Goal: Information Seeking & Learning: Learn about a topic

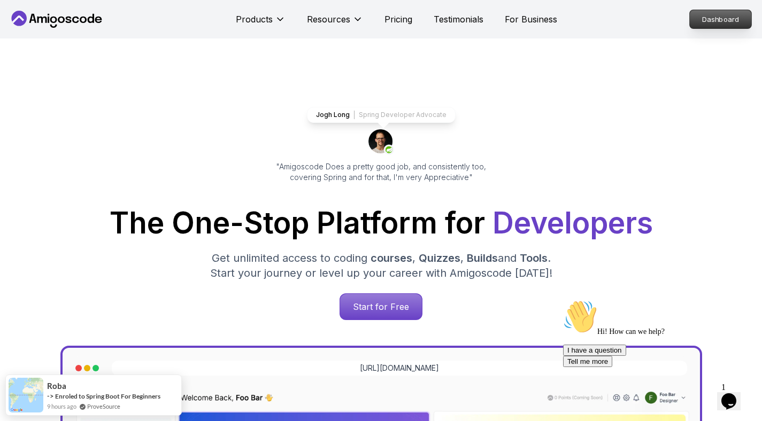
click at [724, 27] on p "Dashboard" at bounding box center [719, 19] width 61 height 18
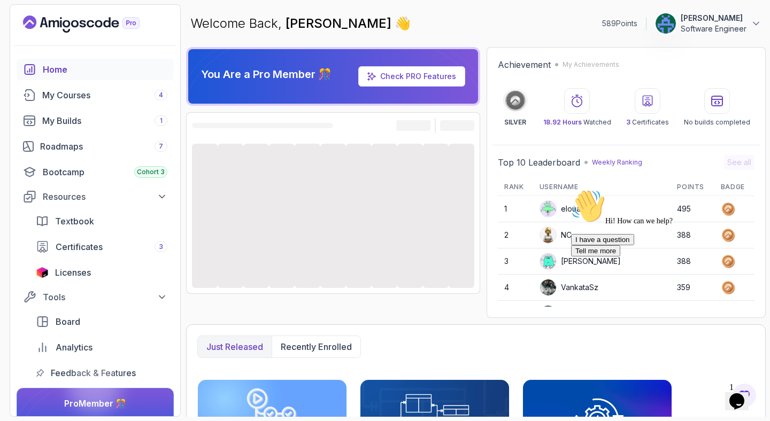
drag, startPoint x: 746, startPoint y: 267, endPoint x: 1309, endPoint y: 501, distance: 609.3
click at [571, 189] on icon "Chat attention grabber" at bounding box center [571, 189] width 0 height 0
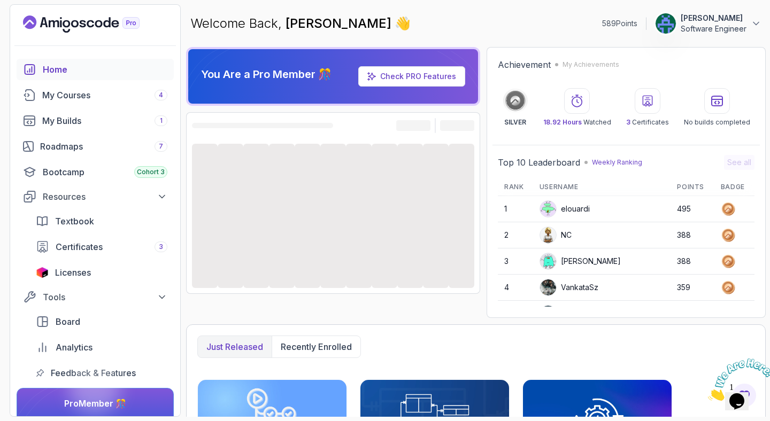
click at [708, 393] on icon "Close" at bounding box center [708, 397] width 0 height 9
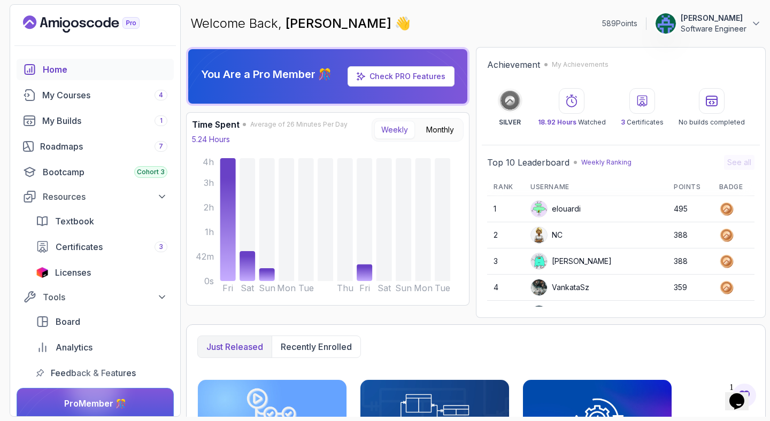
click at [735, 393] on icon "Chat widget" at bounding box center [736, 401] width 15 height 16
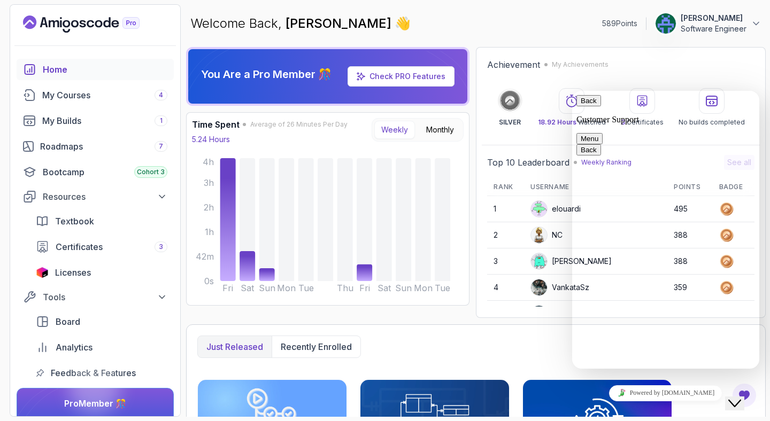
click at [735, 400] on icon "Chat widget" at bounding box center [734, 403] width 13 height 7
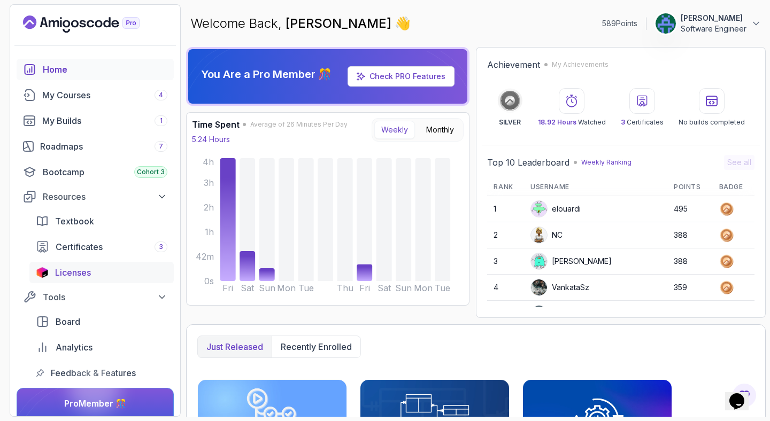
click at [88, 268] on span "Licenses" at bounding box center [73, 272] width 36 height 13
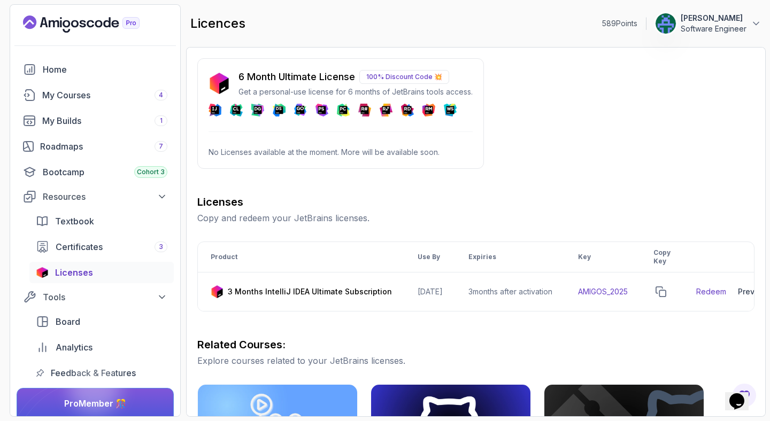
click at [334, 157] on p "No Licenses available at the moment. More will be available soon." at bounding box center [340, 152] width 264 height 11
click at [297, 153] on p "No Licenses available at the moment. More will be available soon." at bounding box center [340, 152] width 264 height 11
click at [90, 99] on div "My Courses 4" at bounding box center [104, 95] width 125 height 13
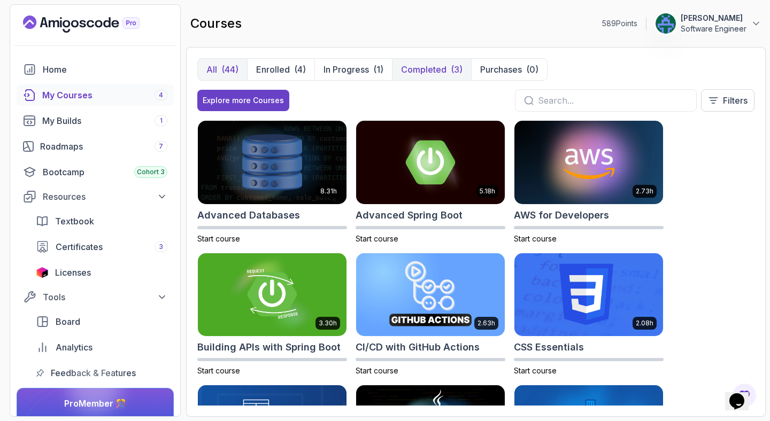
click at [443, 70] on p "Completed" at bounding box center [423, 69] width 45 height 13
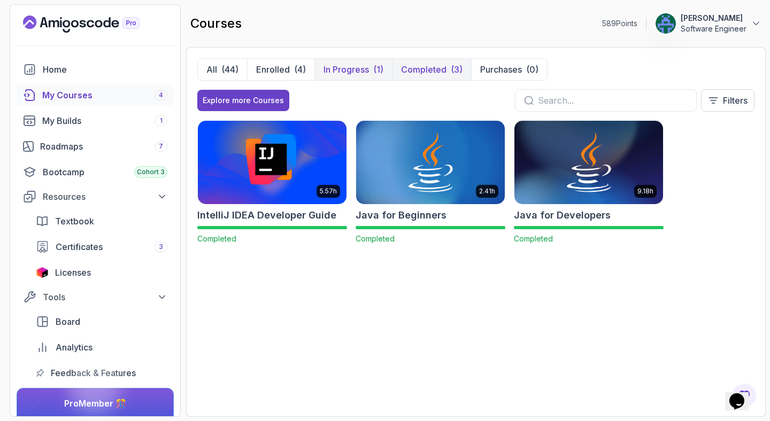
click at [335, 70] on p "In Progress" at bounding box center [345, 69] width 45 height 13
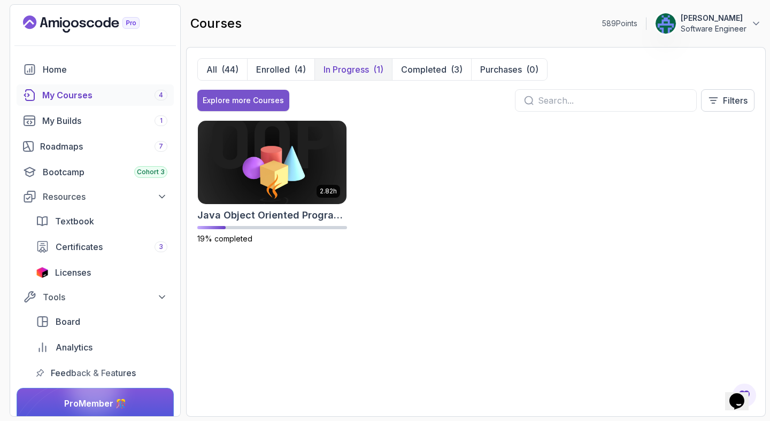
click at [246, 103] on div "Explore more Courses" at bounding box center [243, 100] width 81 height 11
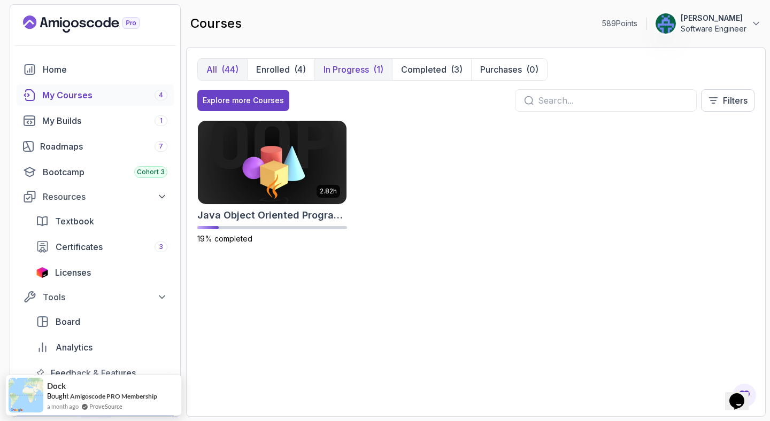
click at [362, 73] on p "In Progress" at bounding box center [345, 69] width 45 height 13
click at [278, 212] on h2 "Java Object Oriented Programming" at bounding box center [272, 215] width 150 height 15
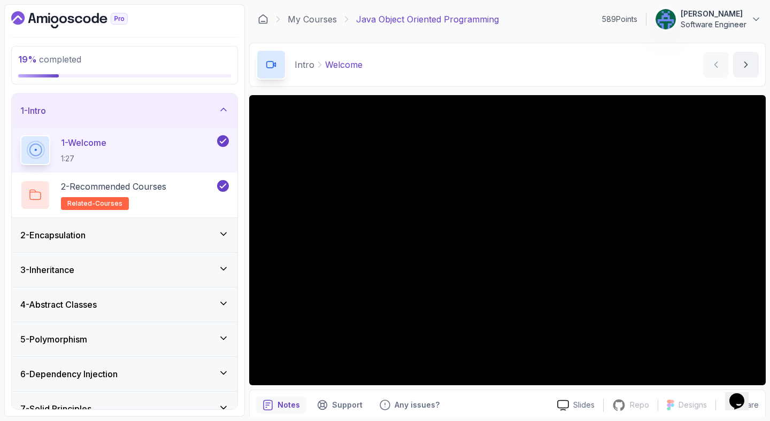
click at [60, 248] on div "2 - Encapsulation" at bounding box center [125, 235] width 226 height 34
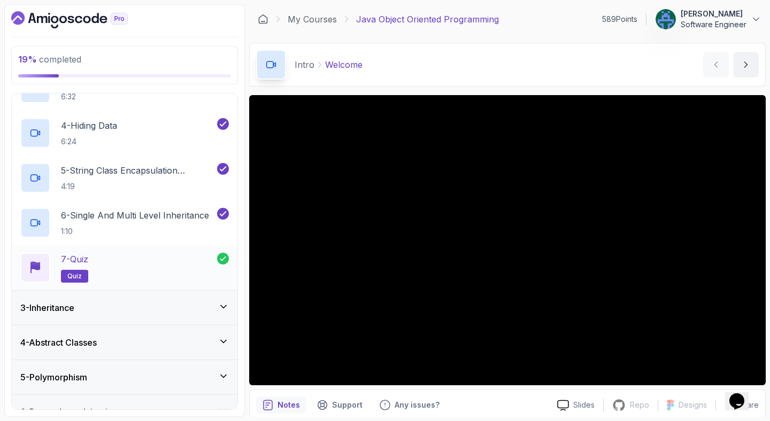
scroll to position [187, 0]
click at [104, 313] on div "3 - Inheritance" at bounding box center [124, 307] width 208 height 13
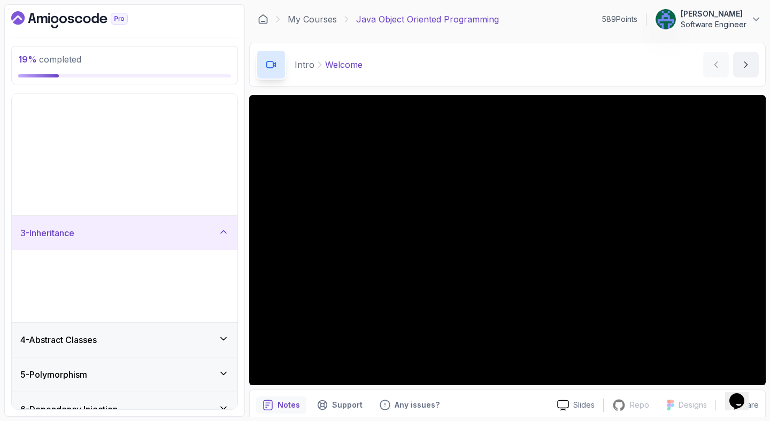
scroll to position [0, 0]
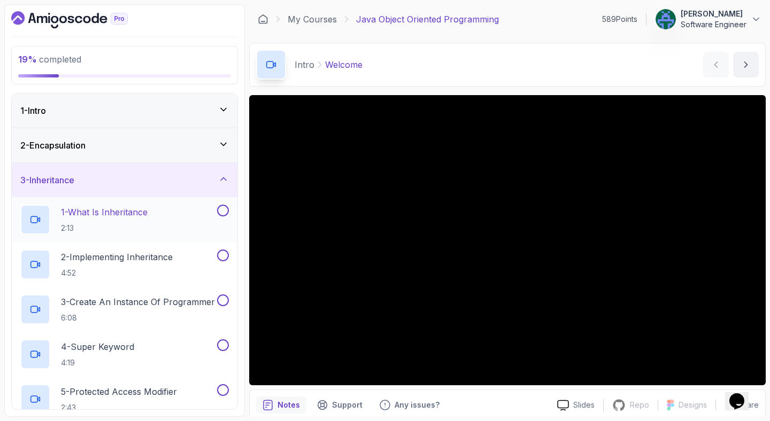
click at [147, 213] on p "1 - What Is Inheritance" at bounding box center [104, 212] width 87 height 13
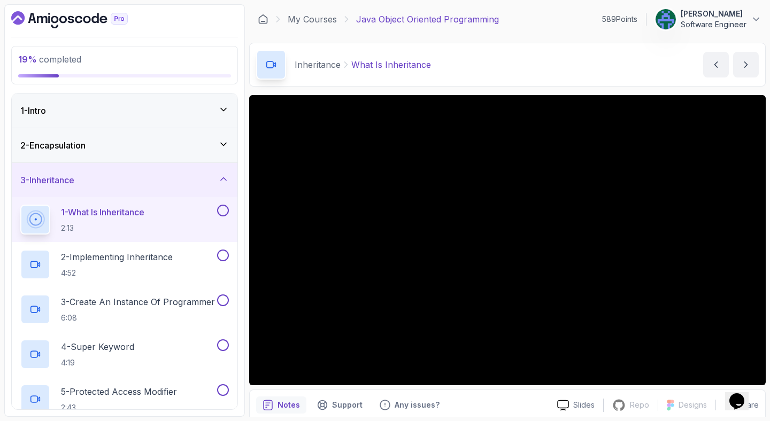
click at [509, 65] on div "Inheritance What Is Inheritance What Is Inheritance by [PERSON_NAME]" at bounding box center [507, 65] width 516 height 44
click at [534, 55] on div "Inheritance What Is Inheritance What Is Inheritance by [PERSON_NAME]" at bounding box center [507, 65] width 516 height 44
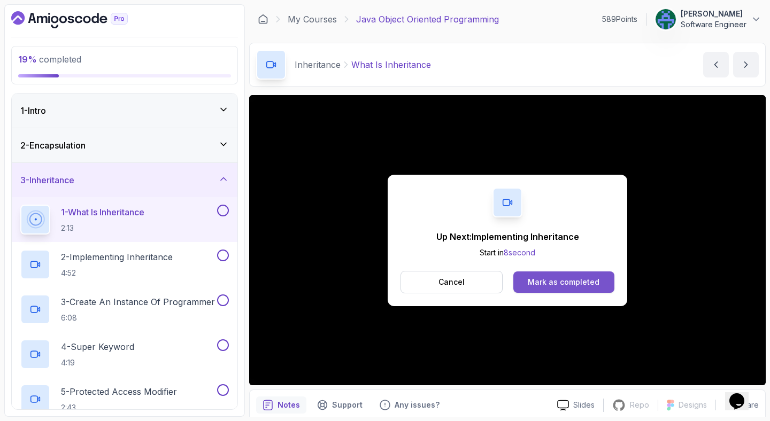
click at [561, 289] on button "Mark as completed" at bounding box center [563, 281] width 101 height 21
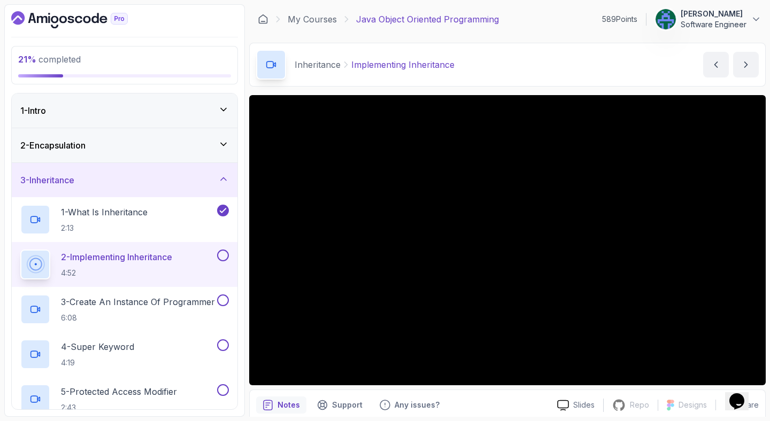
click at [555, 68] on div "Inheritance Implementing Inheritance Implementing Inheritance by [PERSON_NAME]" at bounding box center [507, 65] width 516 height 44
click at [543, 72] on div "Inheritance Implementing Inheritance Implementing Inheritance by [PERSON_NAME]" at bounding box center [507, 65] width 516 height 44
click at [548, 60] on div "Inheritance Implementing Inheritance Implementing Inheritance by [PERSON_NAME]" at bounding box center [507, 65] width 516 height 44
click at [599, 69] on div "Inheritance Implementing Inheritance Implementing Inheritance by [PERSON_NAME]" at bounding box center [507, 65] width 516 height 44
click at [547, 61] on div "Inheritance Implementing Inheritance Implementing Inheritance by [PERSON_NAME]" at bounding box center [507, 65] width 516 height 44
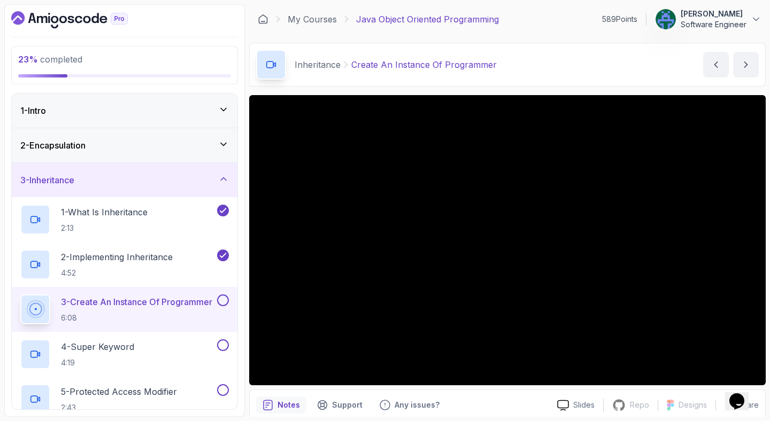
click at [574, 63] on div "Inheritance Create An Instance Of Programmer Create An Instance Of Programmer b…" at bounding box center [507, 65] width 516 height 44
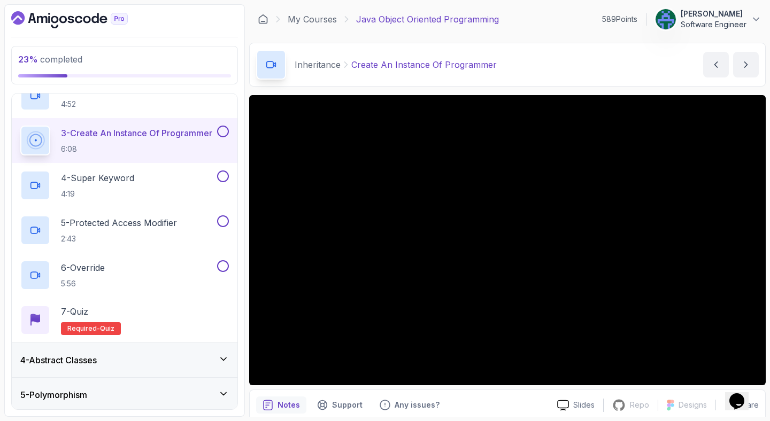
scroll to position [275, 0]
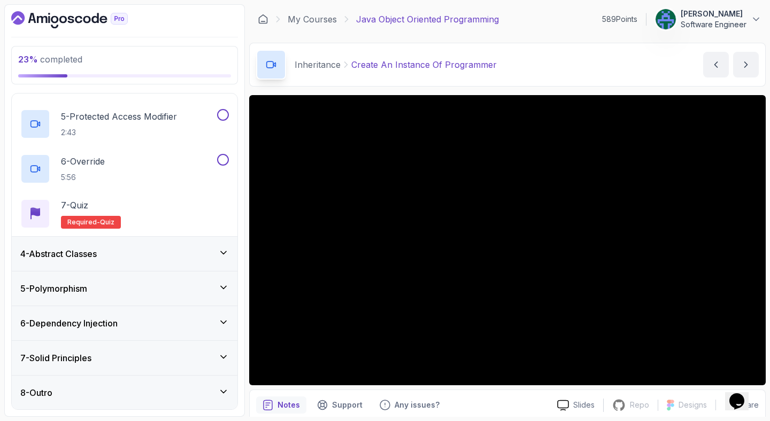
click at [121, 355] on div "7 - Solid Principles" at bounding box center [124, 358] width 208 height 13
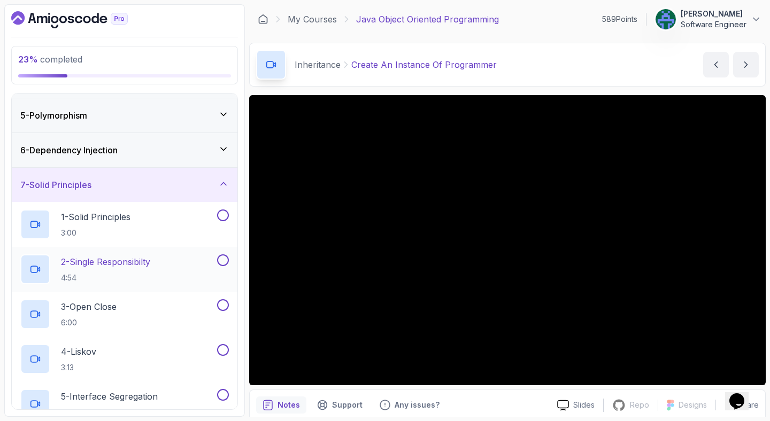
scroll to position [71, 0]
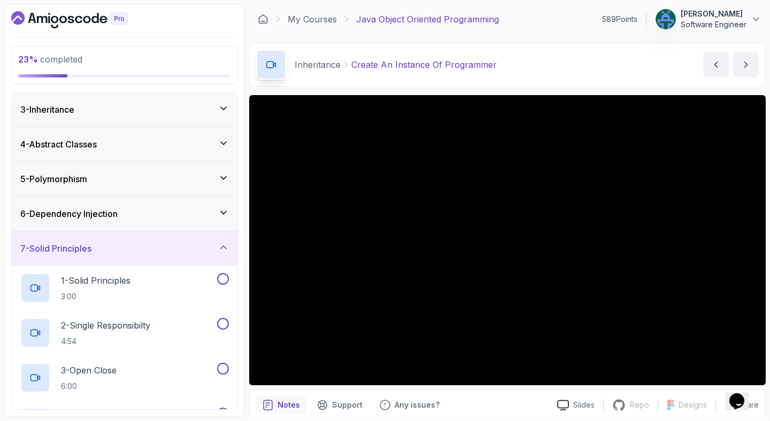
click at [167, 242] on div "7 - Solid Principles" at bounding box center [124, 248] width 208 height 13
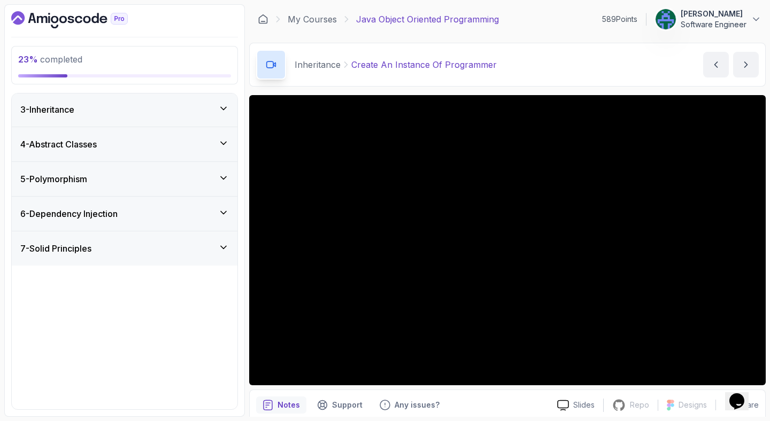
scroll to position [0, 0]
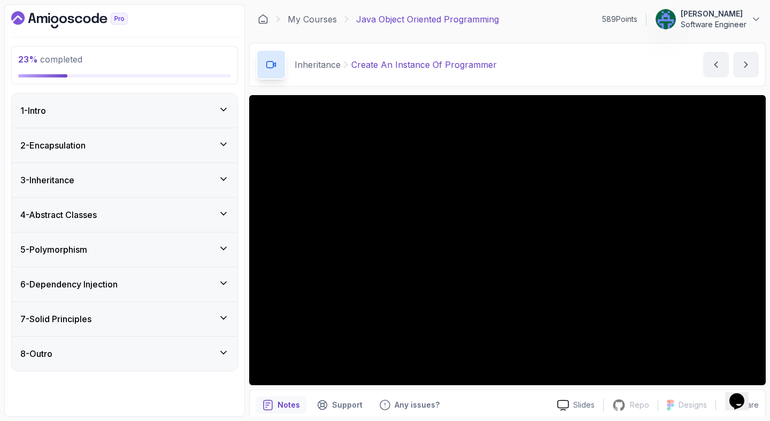
click at [176, 146] on div "2 - Encapsulation" at bounding box center [124, 145] width 208 height 13
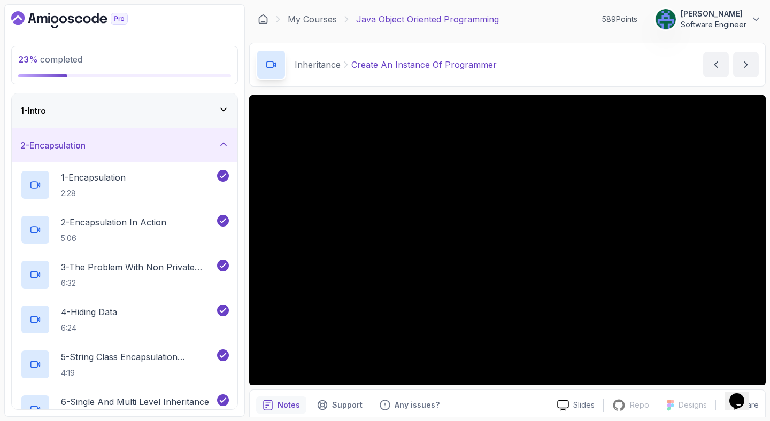
click at [155, 135] on div "2 - Encapsulation" at bounding box center [125, 145] width 226 height 34
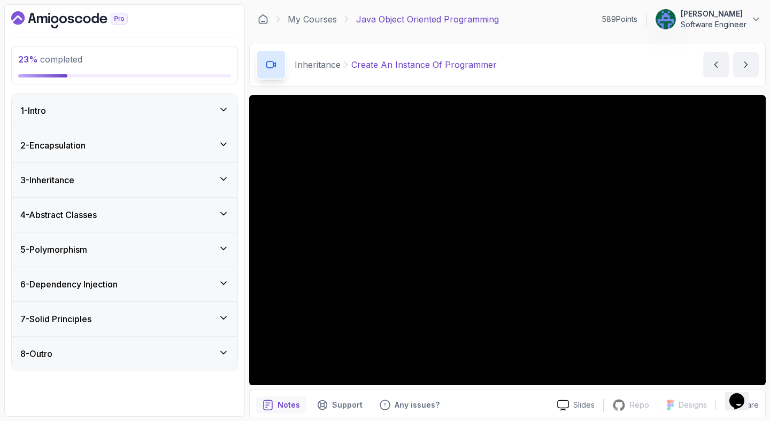
click at [145, 174] on div "3 - Inheritance" at bounding box center [124, 180] width 208 height 13
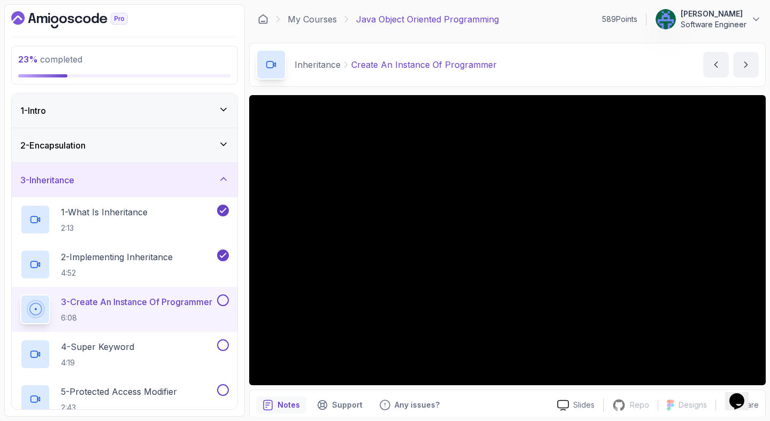
click at [212, 14] on div at bounding box center [124, 19] width 227 height 17
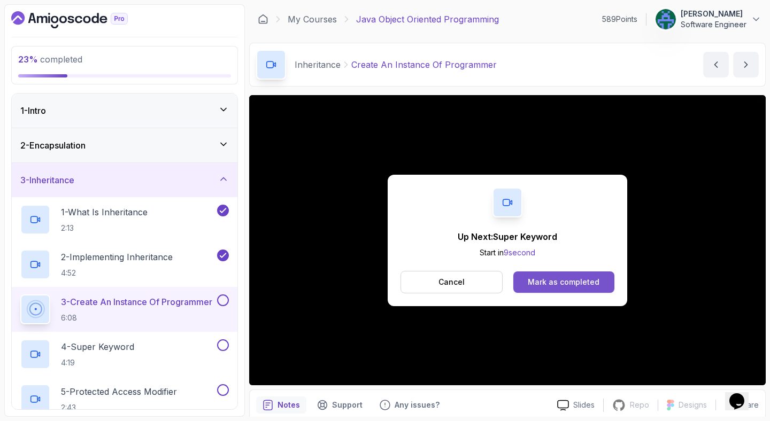
click at [581, 280] on div "Mark as completed" at bounding box center [563, 282] width 72 height 11
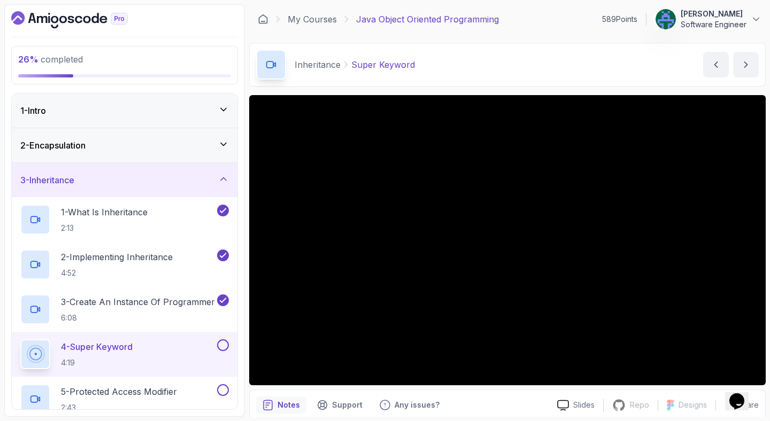
click at [563, 58] on div "Inheritance Super Keyword Super Keyword by [PERSON_NAME]" at bounding box center [507, 65] width 516 height 44
click at [544, 68] on div "Inheritance Super Keyword Super Keyword by [PERSON_NAME]" at bounding box center [507, 65] width 516 height 44
click at [481, 51] on div "Inheritance Super Keyword Super Keyword by [PERSON_NAME]" at bounding box center [507, 65] width 516 height 44
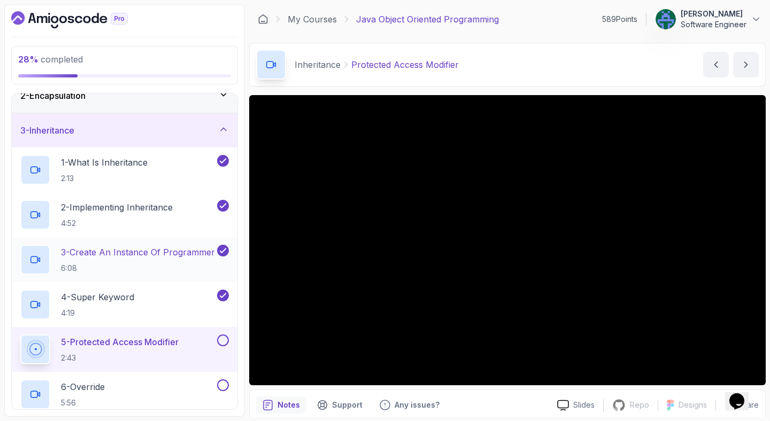
scroll to position [139, 0]
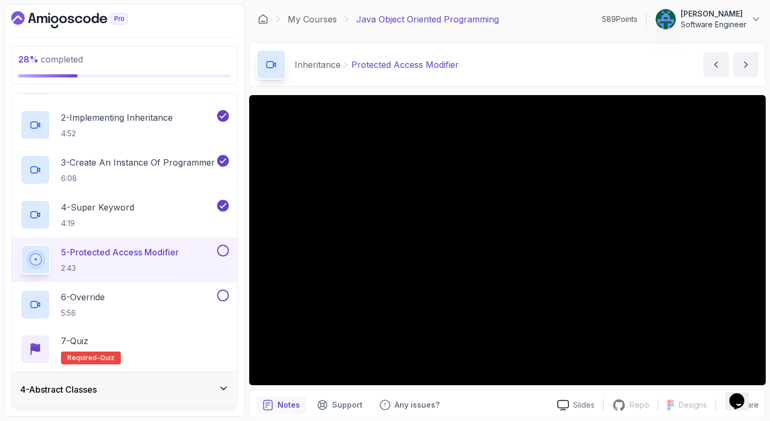
click at [608, 72] on div "Inheritance Protected Access Modifier Protected Access Modifier by [PERSON_NAME]" at bounding box center [507, 65] width 516 height 44
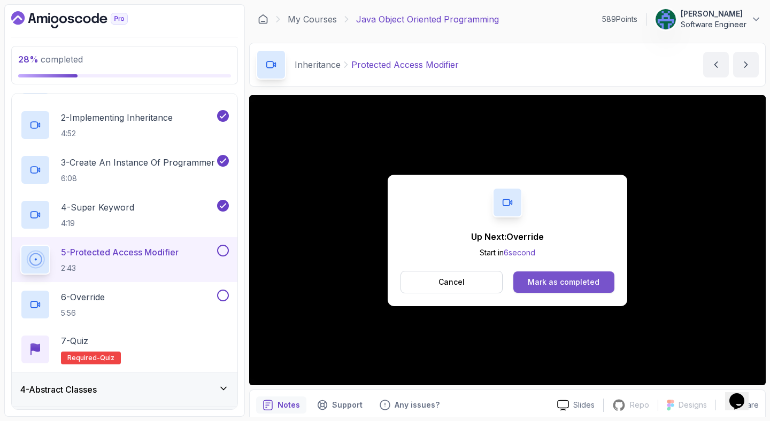
click at [543, 275] on button "Mark as completed" at bounding box center [563, 281] width 101 height 21
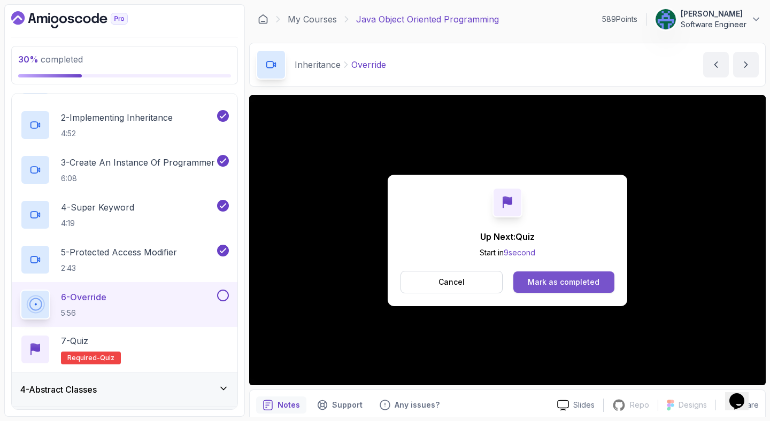
click at [554, 275] on button "Mark as completed" at bounding box center [563, 281] width 101 height 21
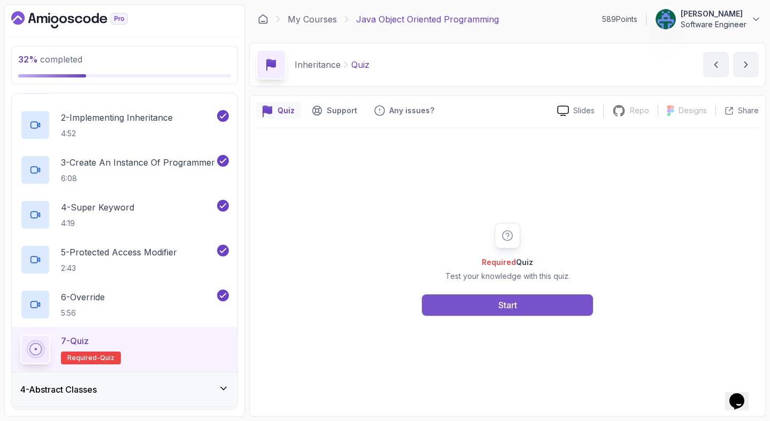
click at [524, 310] on button "Start" at bounding box center [507, 304] width 171 height 21
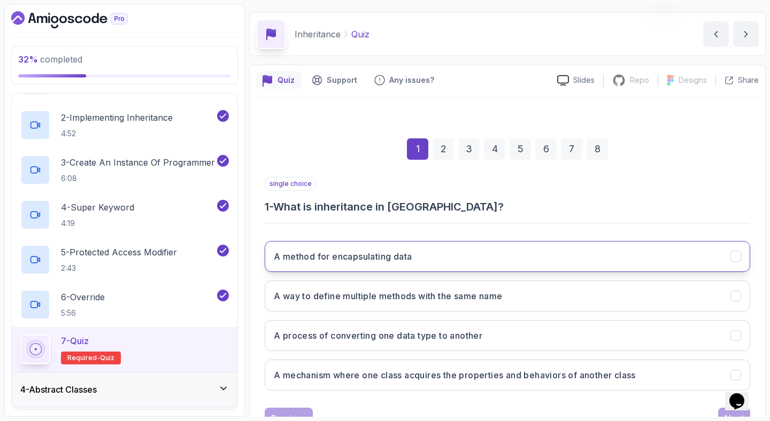
scroll to position [73, 0]
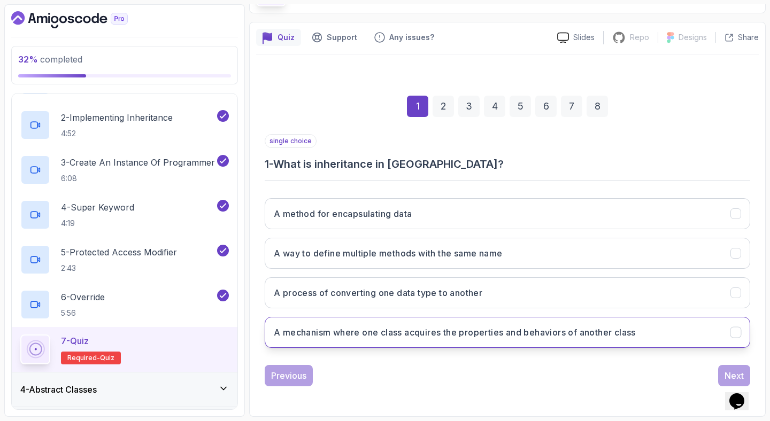
click at [490, 341] on button "A mechanism where one class acquires the properties and behaviors of another cl…" at bounding box center [507, 332] width 485 height 31
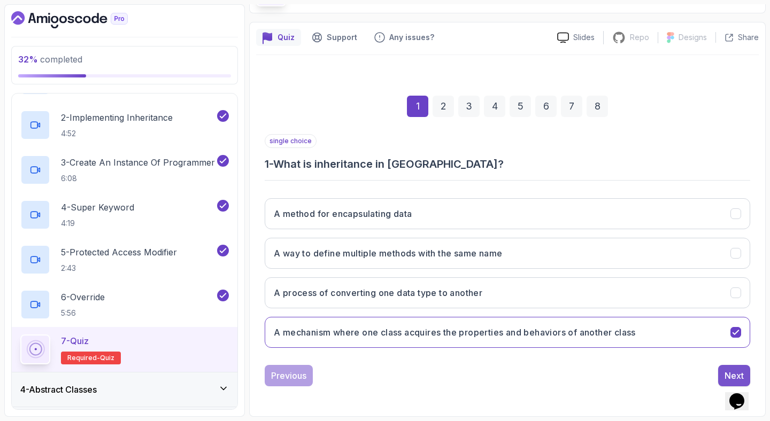
click at [732, 374] on div "Next" at bounding box center [733, 375] width 19 height 13
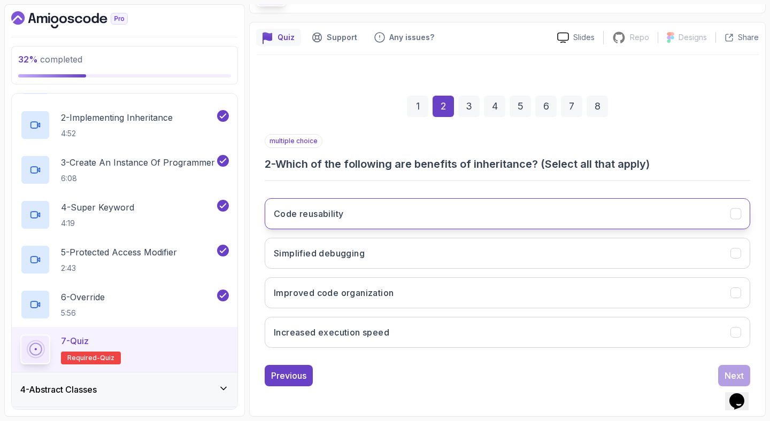
click at [345, 216] on button "Code reusability" at bounding box center [507, 213] width 485 height 31
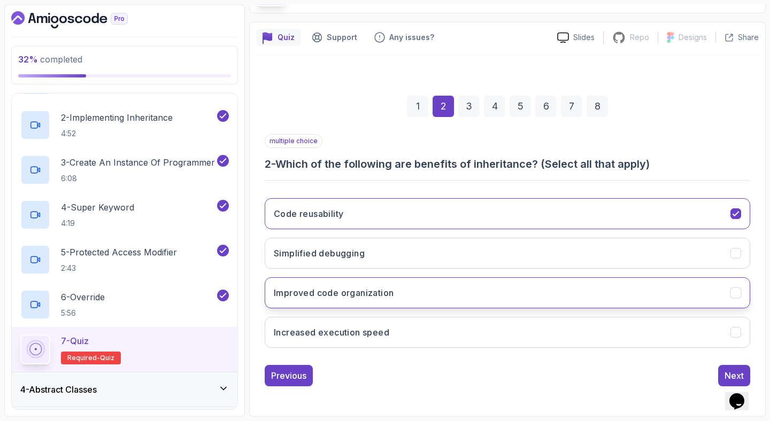
click at [413, 296] on button "Improved code organization" at bounding box center [507, 292] width 485 height 31
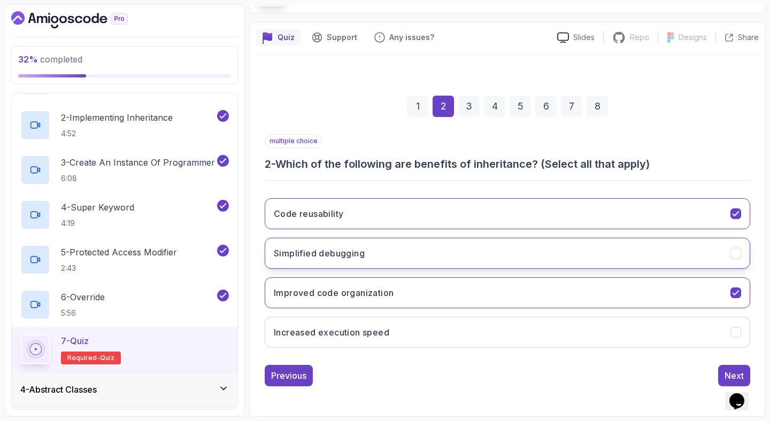
click at [476, 258] on button "Simplified debugging" at bounding box center [507, 253] width 485 height 31
click at [719, 374] on button "Next" at bounding box center [734, 375] width 32 height 21
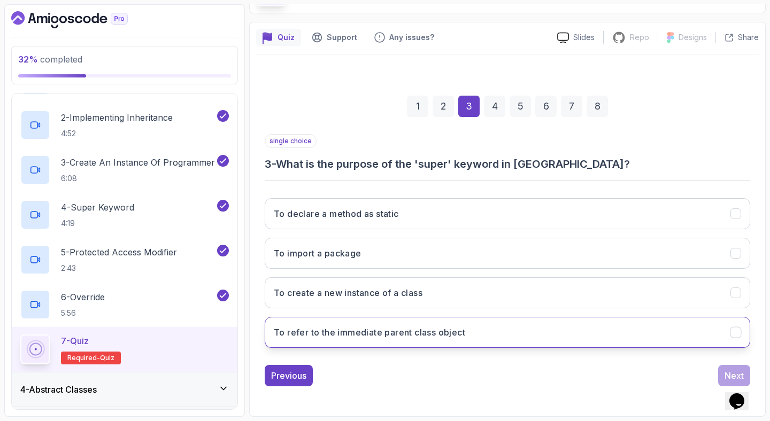
click at [383, 331] on h3 "To refer to the immediate parent class object" at bounding box center [369, 332] width 191 height 13
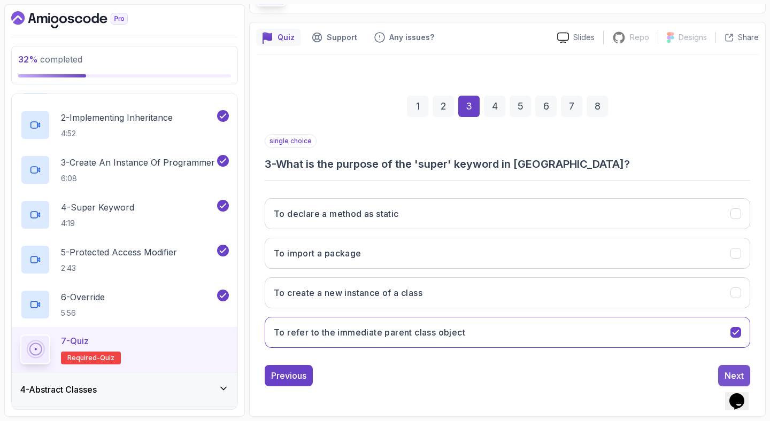
click at [724, 373] on div "Next" at bounding box center [733, 375] width 19 height 13
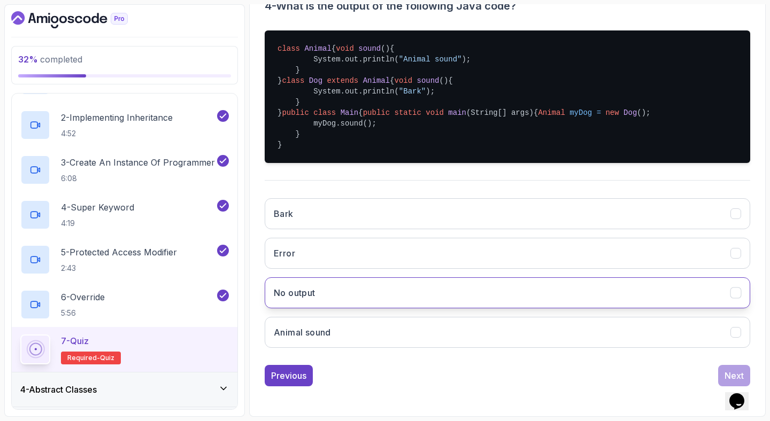
scroll to position [296, 0]
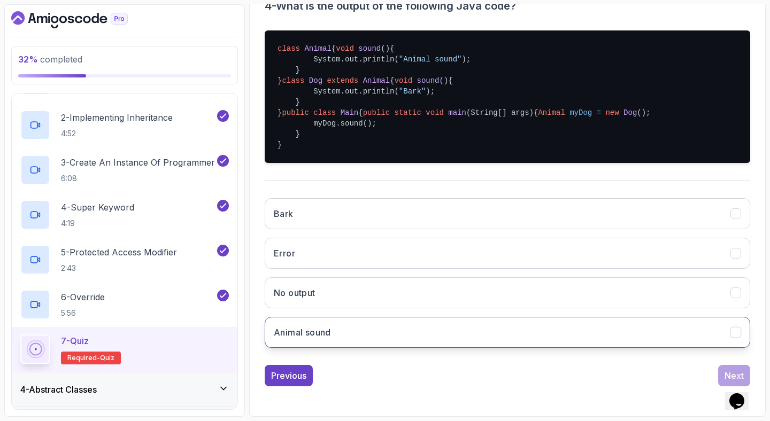
click at [370, 339] on button "Animal sound" at bounding box center [507, 332] width 485 height 31
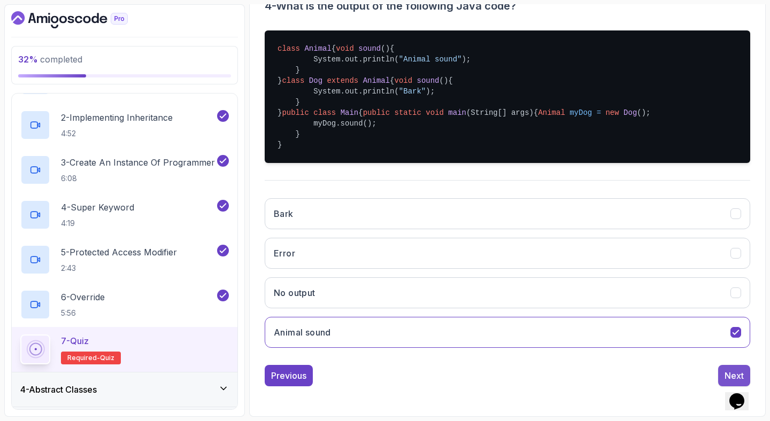
click at [720, 370] on button "Next" at bounding box center [734, 375] width 32 height 21
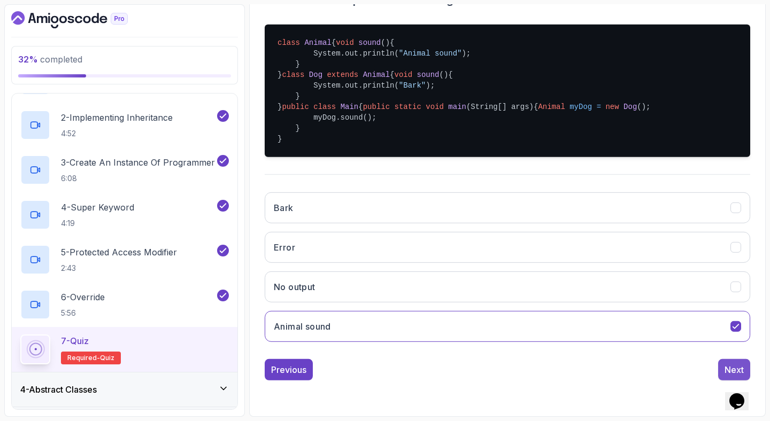
scroll to position [73, 0]
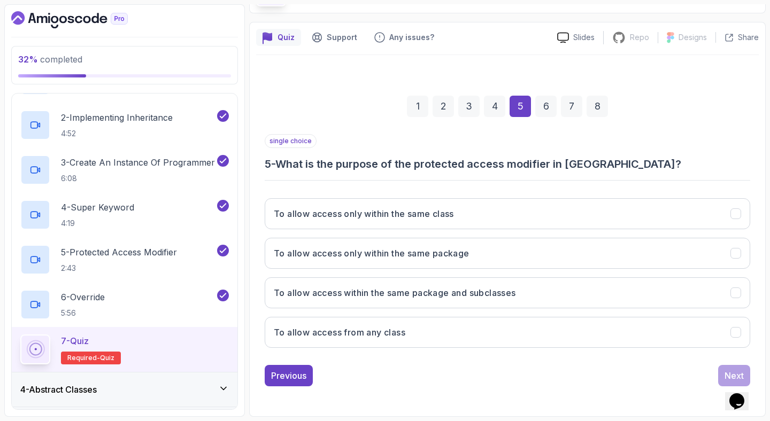
click at [377, 165] on h3 "5 - What is the purpose of the protected access modifier in [GEOGRAPHIC_DATA]?" at bounding box center [507, 164] width 485 height 15
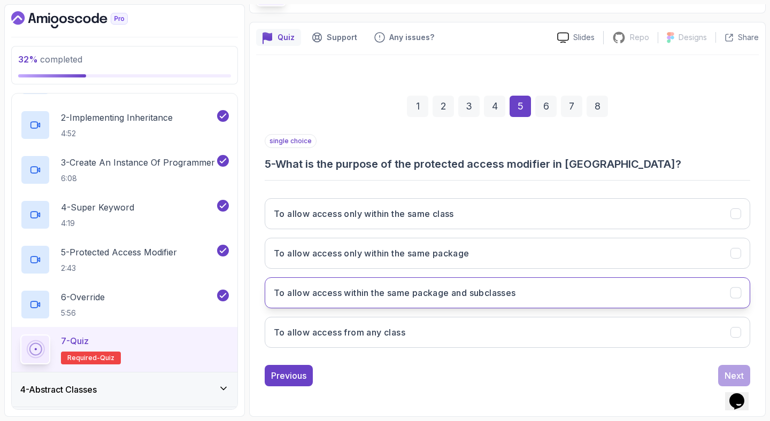
click at [436, 296] on h3 "To allow access within the same package and subclasses" at bounding box center [395, 292] width 242 height 13
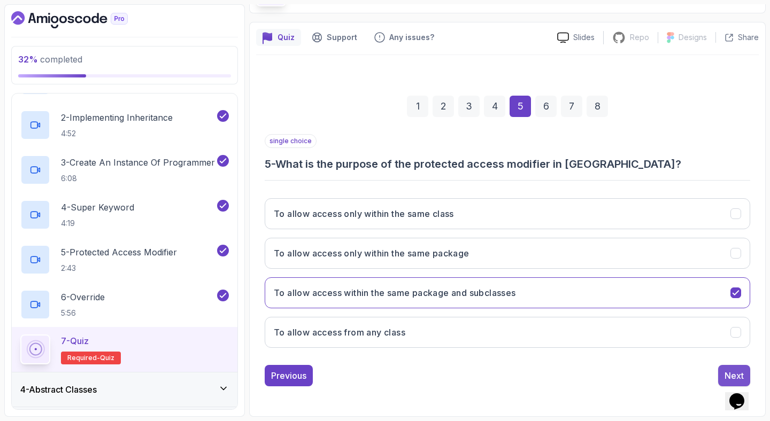
click at [726, 368] on button "Next" at bounding box center [734, 375] width 32 height 21
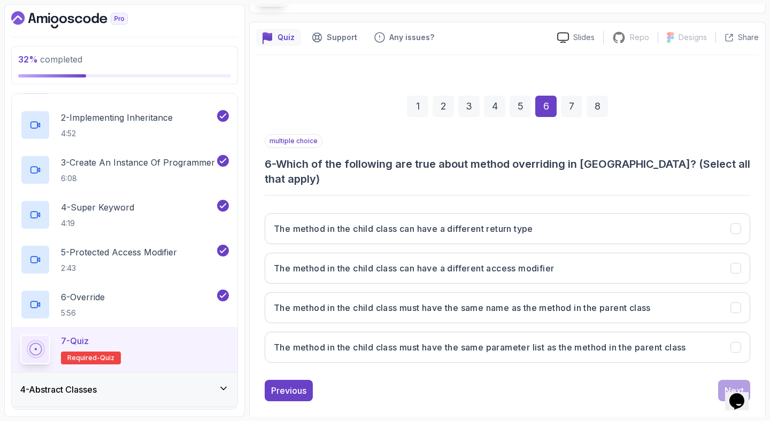
click at [361, 167] on h3 "6 - Which of the following are true about method overriding in [GEOGRAPHIC_DATA…" at bounding box center [507, 172] width 485 height 30
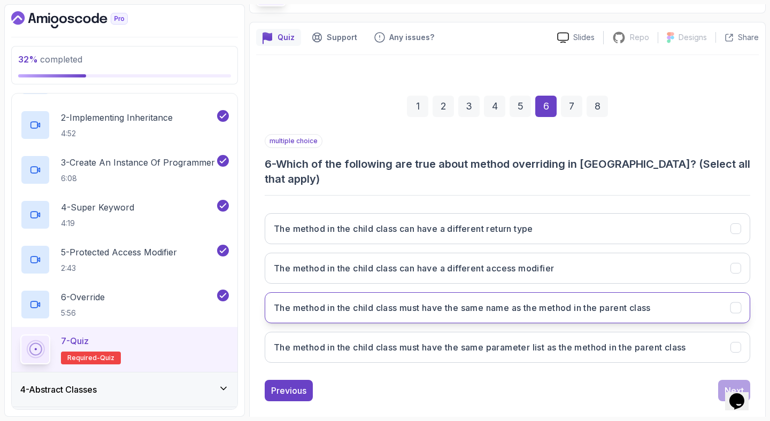
click at [635, 301] on h3 "The method in the child class must have the same name as the method in the pare…" at bounding box center [462, 307] width 377 height 13
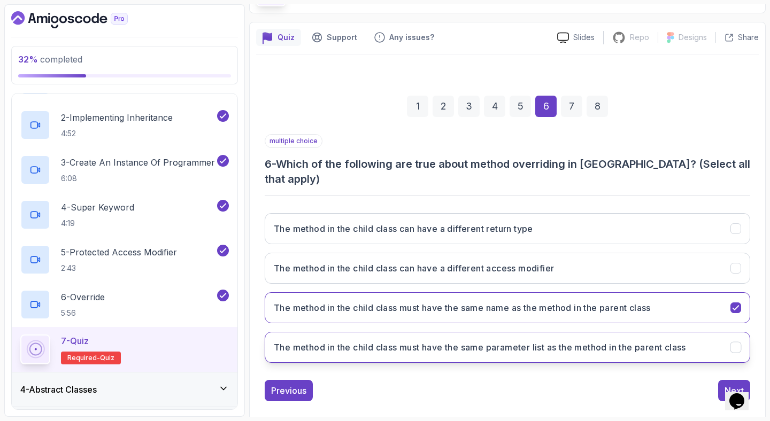
click at [650, 341] on h3 "The method in the child class must have the same parameter list as the method i…" at bounding box center [480, 347] width 412 height 13
click at [728, 384] on div "Next" at bounding box center [733, 390] width 19 height 13
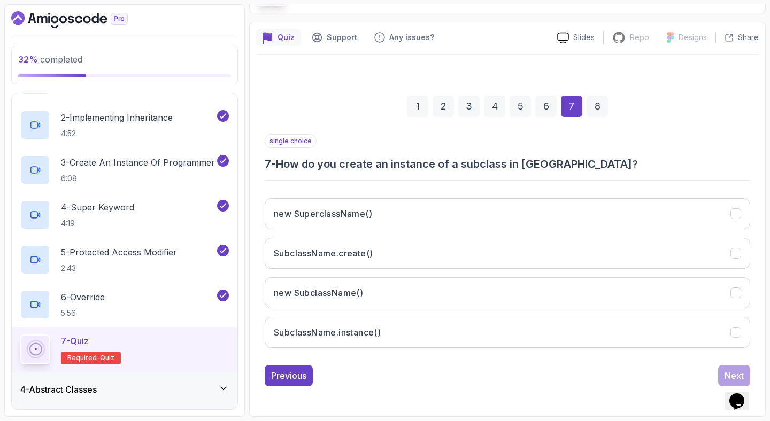
click at [445, 166] on h3 "7 - How do you create an instance of a subclass in [GEOGRAPHIC_DATA]?" at bounding box center [507, 164] width 485 height 15
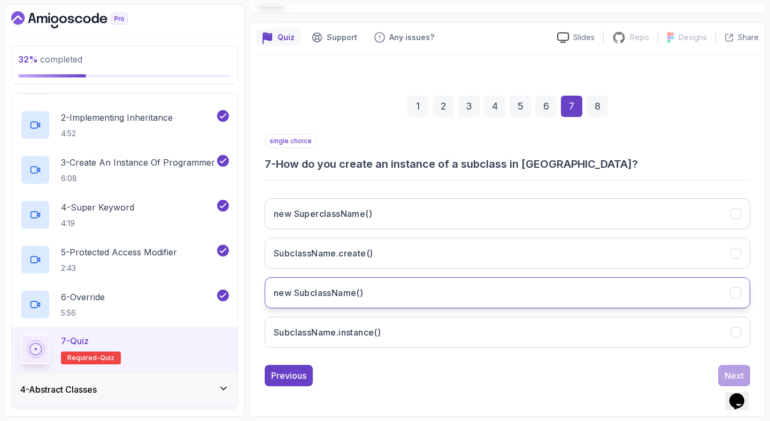
click at [399, 299] on button "new SubclassName()" at bounding box center [507, 292] width 485 height 31
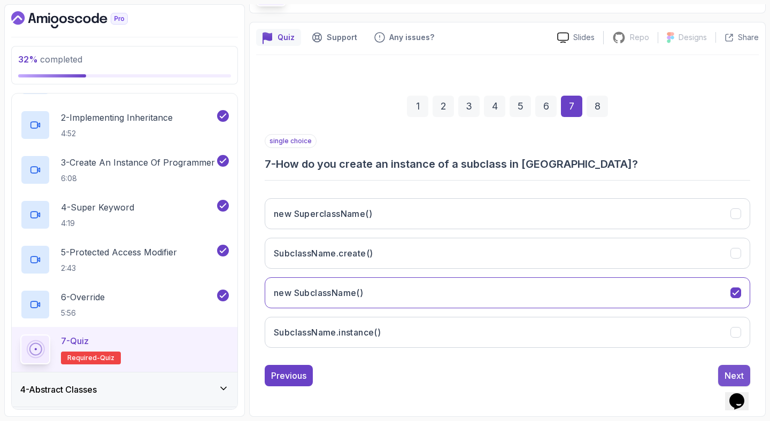
click at [731, 374] on div "Next" at bounding box center [733, 375] width 19 height 13
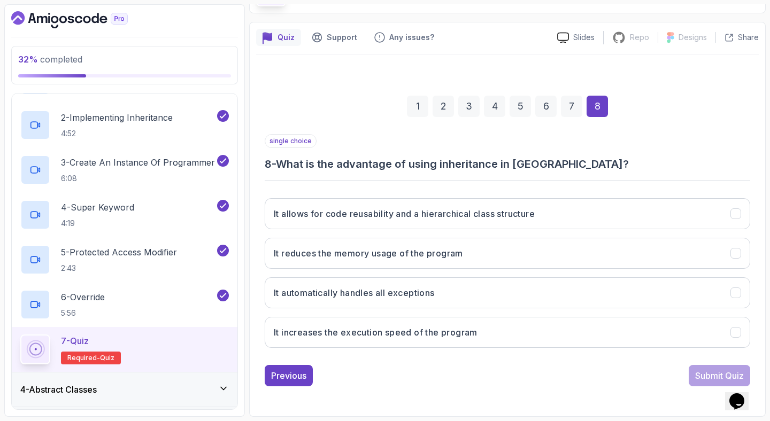
click at [445, 166] on h3 "8 - What is the advantage of using inheritance in [GEOGRAPHIC_DATA]?" at bounding box center [507, 164] width 485 height 15
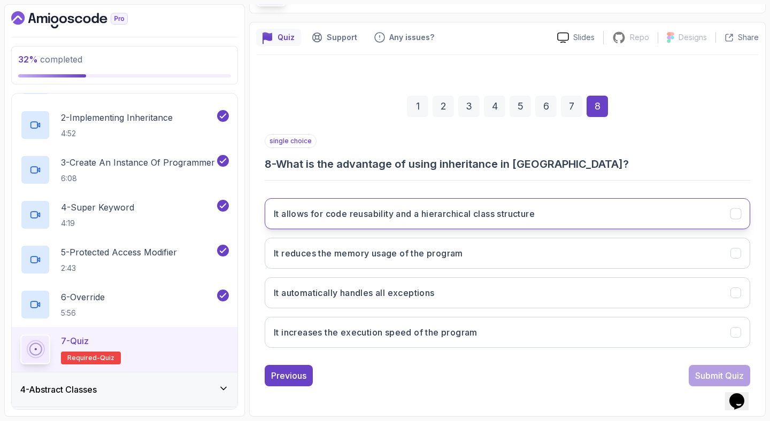
click at [441, 210] on h3 "It allows for code reusability and a hierarchical class structure" at bounding box center [404, 213] width 261 height 13
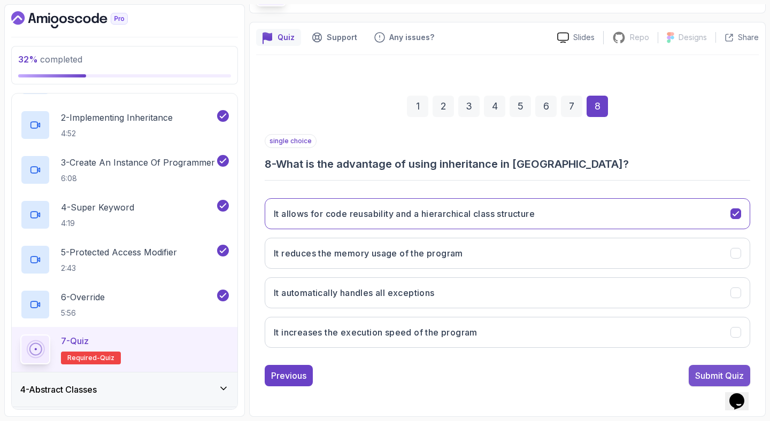
click at [700, 378] on div "Submit Quiz" at bounding box center [719, 375] width 49 height 13
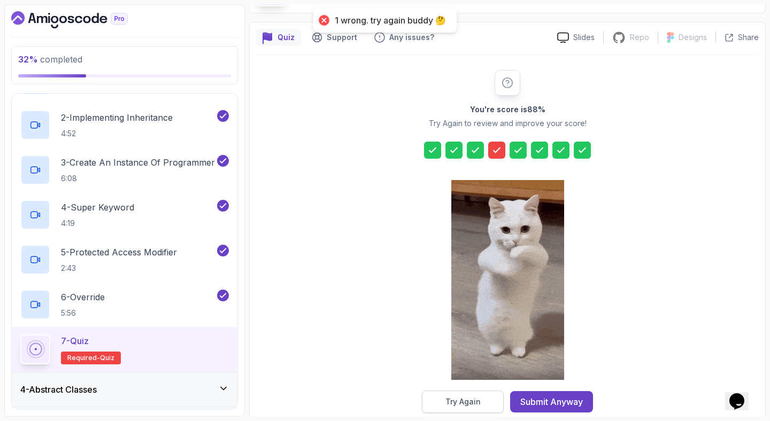
click at [461, 399] on div "Try Again" at bounding box center [462, 402] width 35 height 11
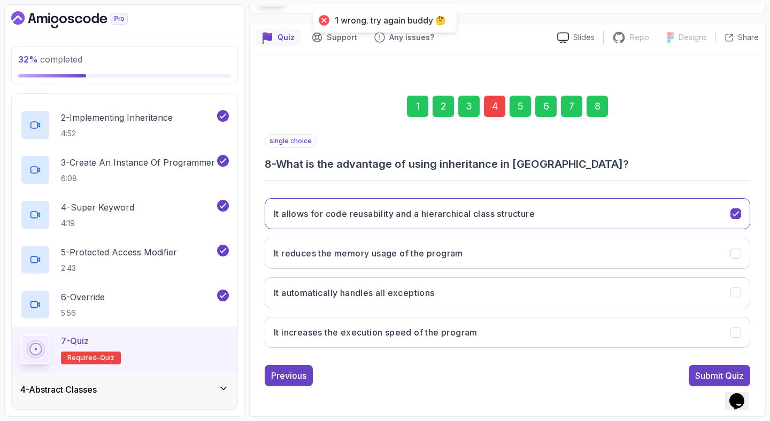
click at [490, 109] on div "4" at bounding box center [494, 106] width 21 height 21
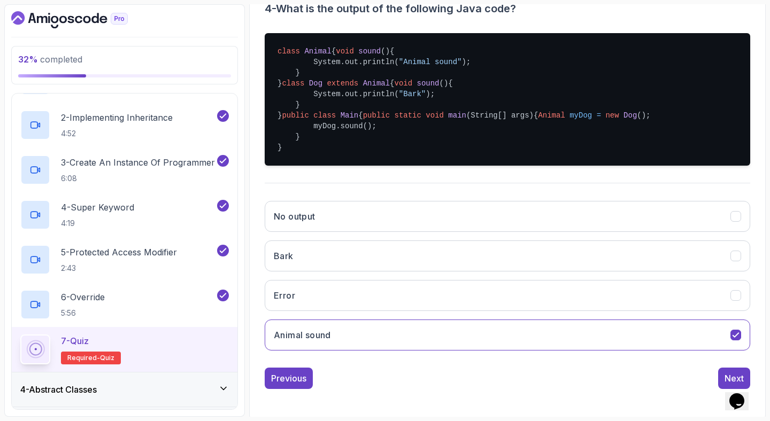
scroll to position [296, 0]
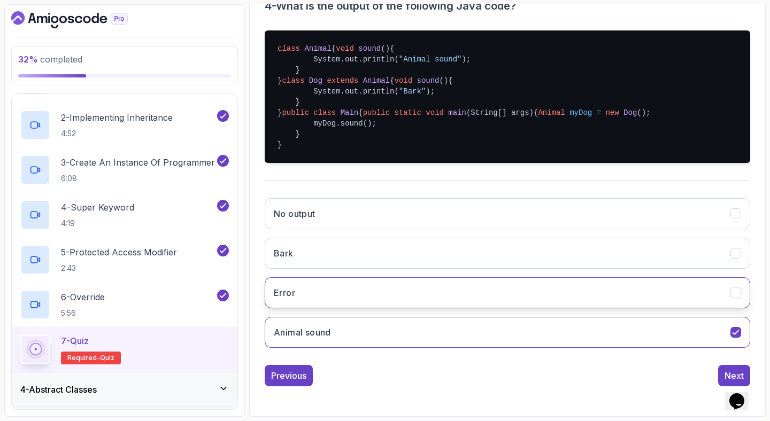
click at [442, 296] on button "Error" at bounding box center [507, 292] width 485 height 31
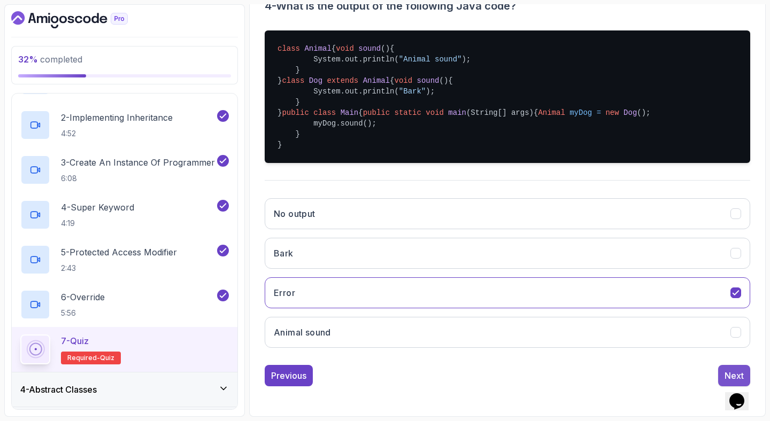
click at [718, 368] on button "Next" at bounding box center [734, 375] width 32 height 21
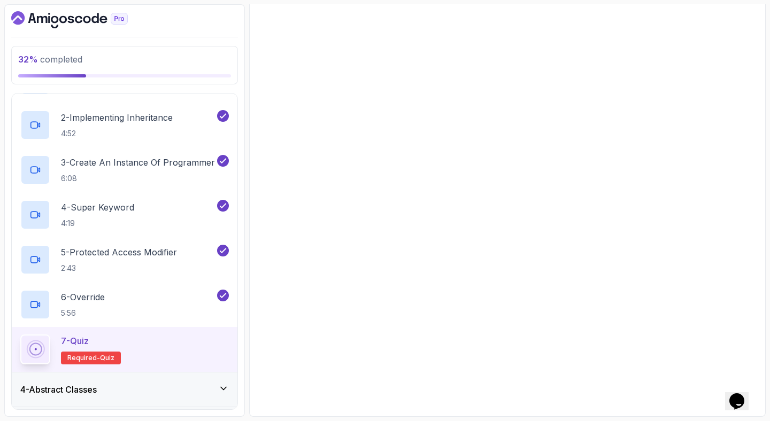
scroll to position [73, 0]
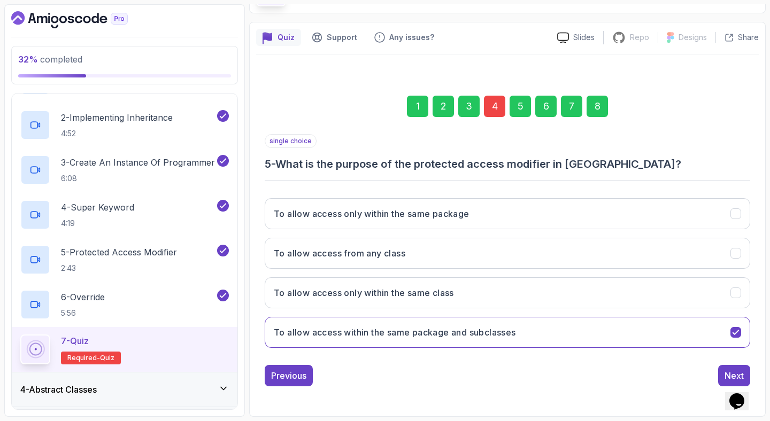
click at [595, 108] on div "8" at bounding box center [596, 106] width 21 height 21
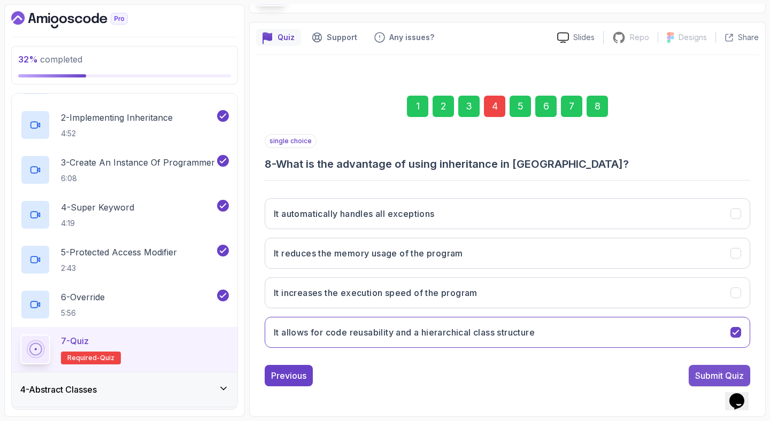
click at [719, 379] on div "Submit Quiz" at bounding box center [719, 375] width 49 height 13
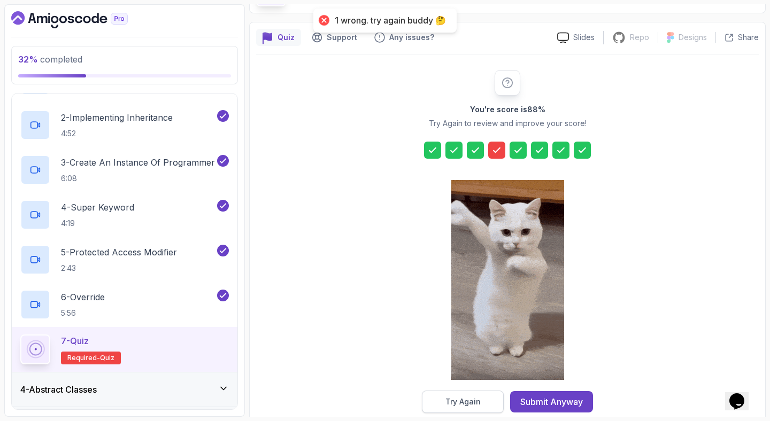
click at [462, 400] on div "Try Again" at bounding box center [462, 402] width 35 height 11
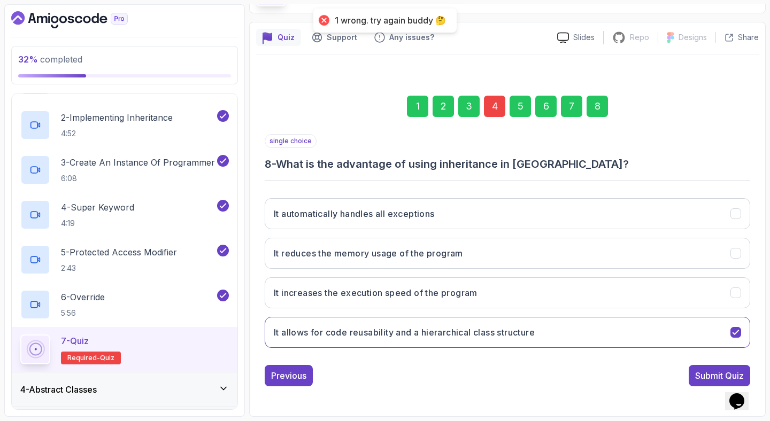
click at [495, 98] on div "4" at bounding box center [494, 106] width 21 height 21
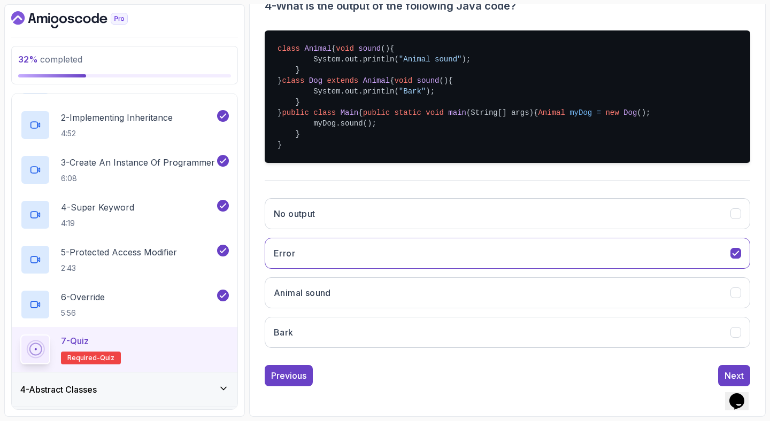
scroll to position [296, 0]
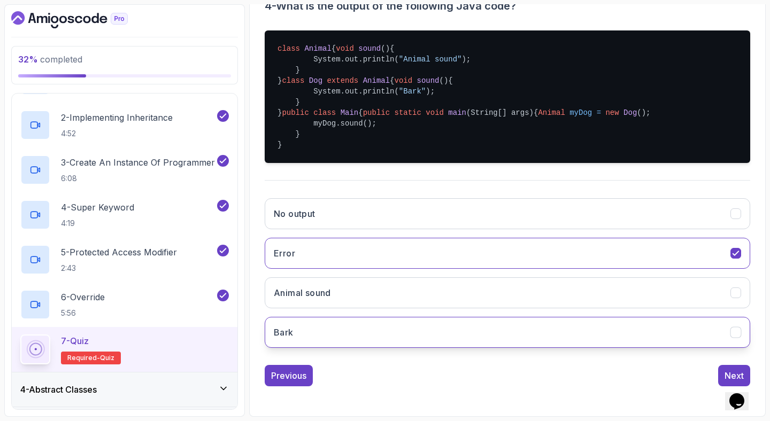
click at [322, 333] on button "Bark" at bounding box center [507, 332] width 485 height 31
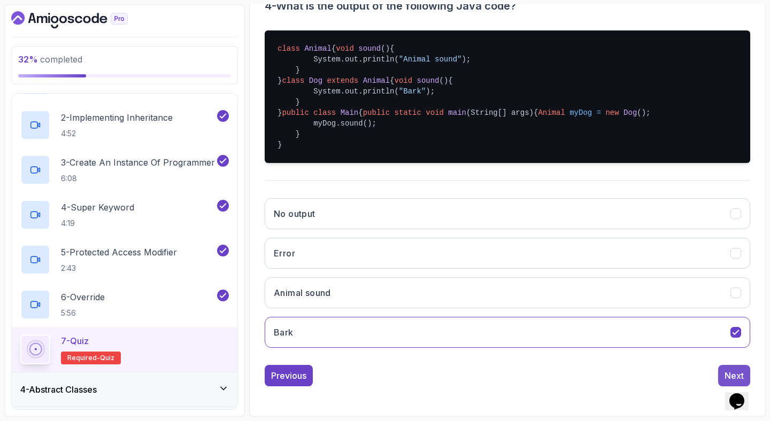
click at [726, 367] on button "Next" at bounding box center [734, 375] width 32 height 21
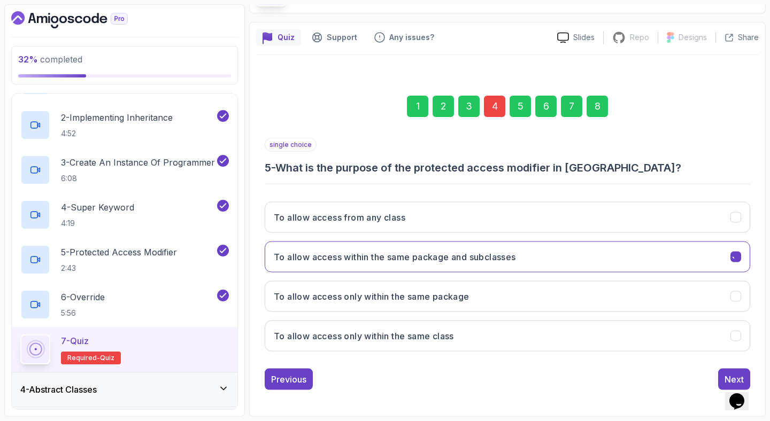
scroll to position [73, 0]
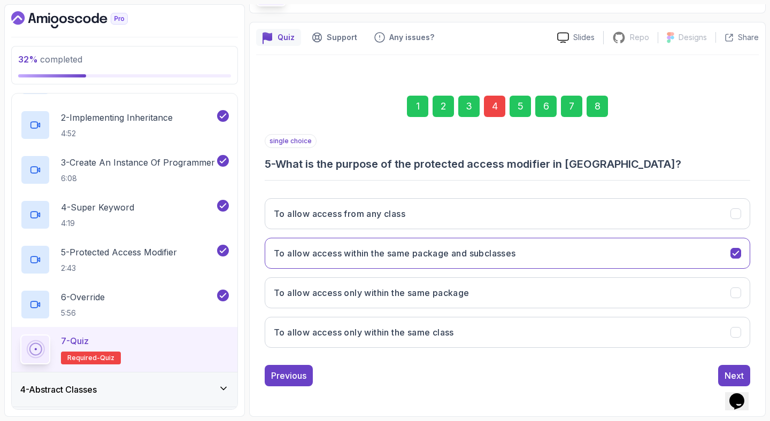
click at [604, 116] on div "8" at bounding box center [596, 106] width 21 height 21
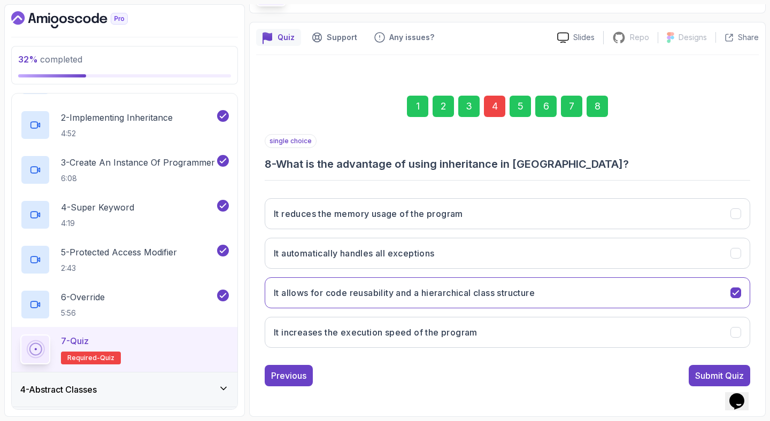
drag, startPoint x: 700, startPoint y: 386, endPoint x: 700, endPoint y: 379, distance: 6.4
click at [700, 385] on button "Submit Quiz" at bounding box center [718, 375] width 61 height 21
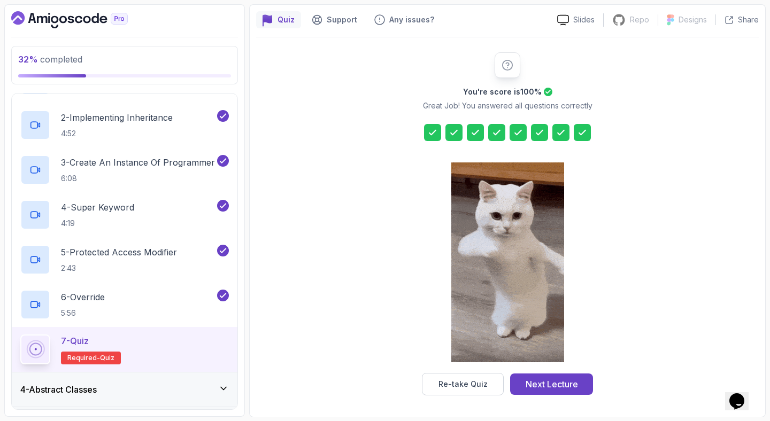
scroll to position [91, 0]
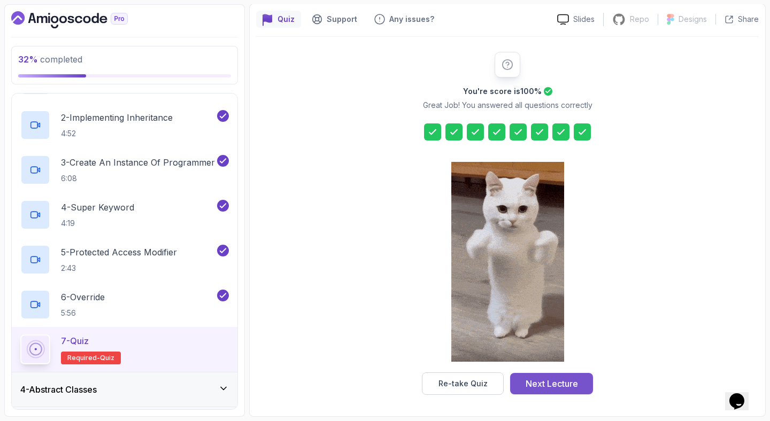
click at [542, 387] on div "Next Lecture" at bounding box center [551, 383] width 52 height 13
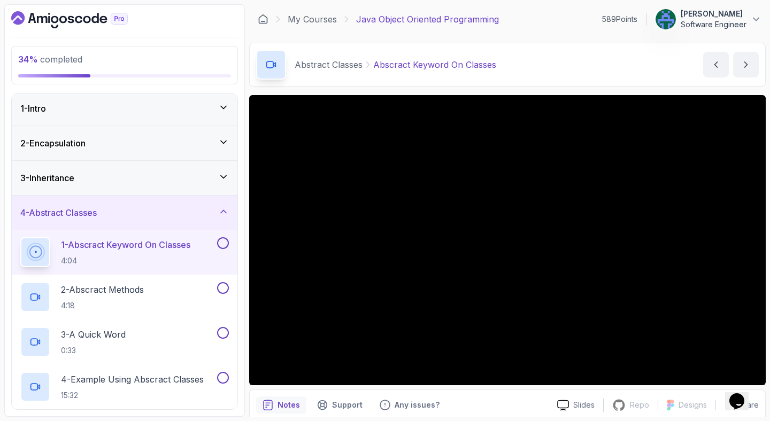
scroll to position [90, 0]
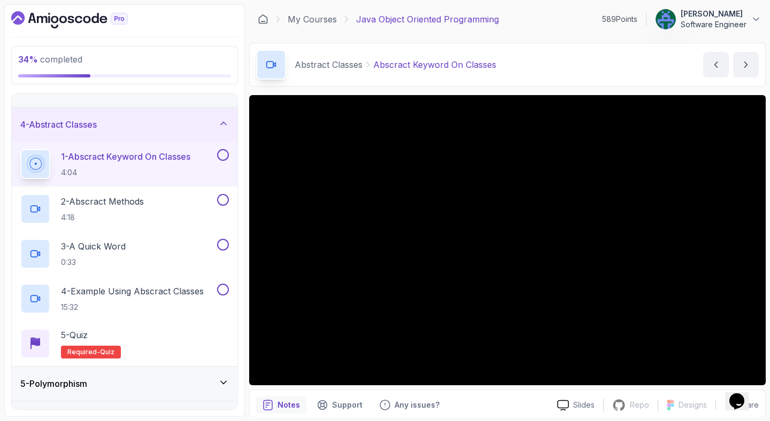
click at [215, 18] on div at bounding box center [124, 19] width 227 height 17
